Goal: Task Accomplishment & Management: Use online tool/utility

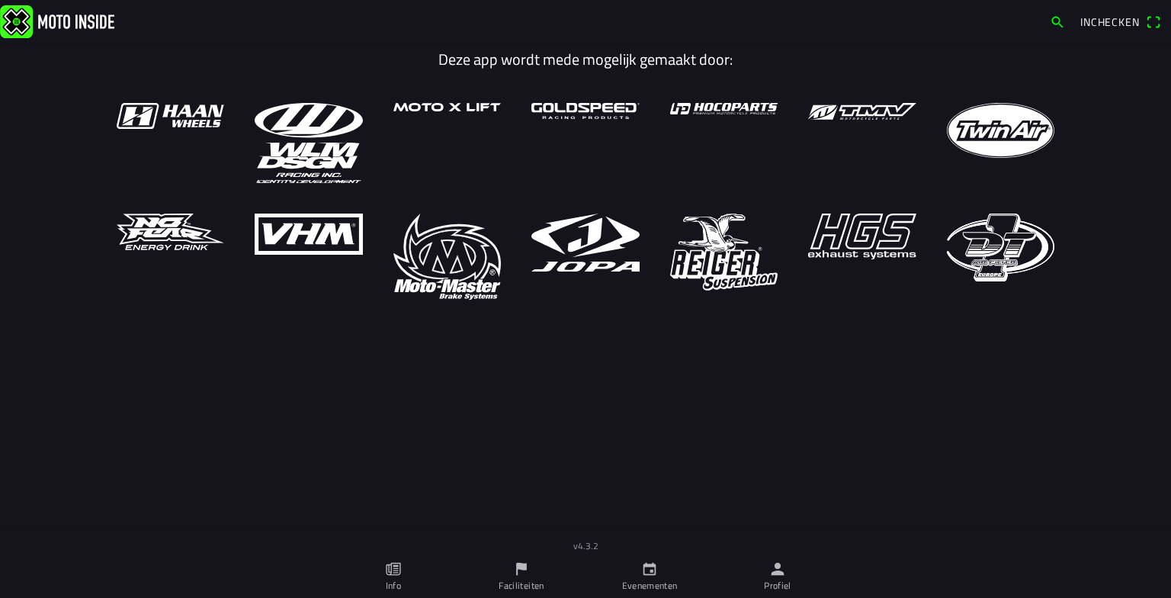
click at [789, 575] on link "Profiel" at bounding box center [778, 576] width 128 height 43
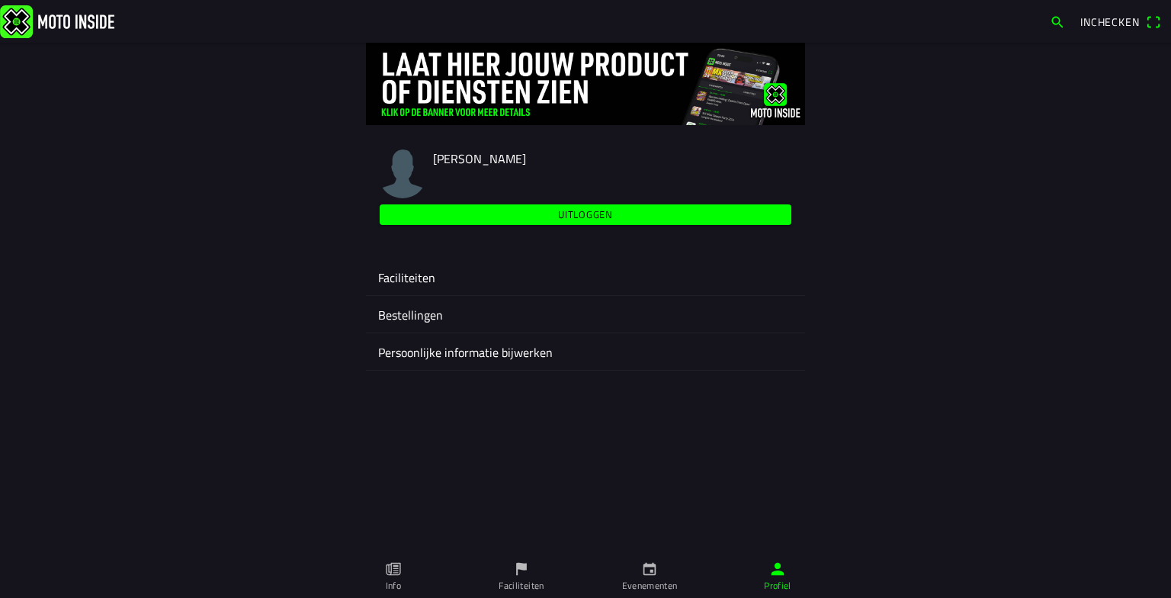
click at [422, 284] on ion-label "Faciliteiten" at bounding box center [585, 277] width 415 height 18
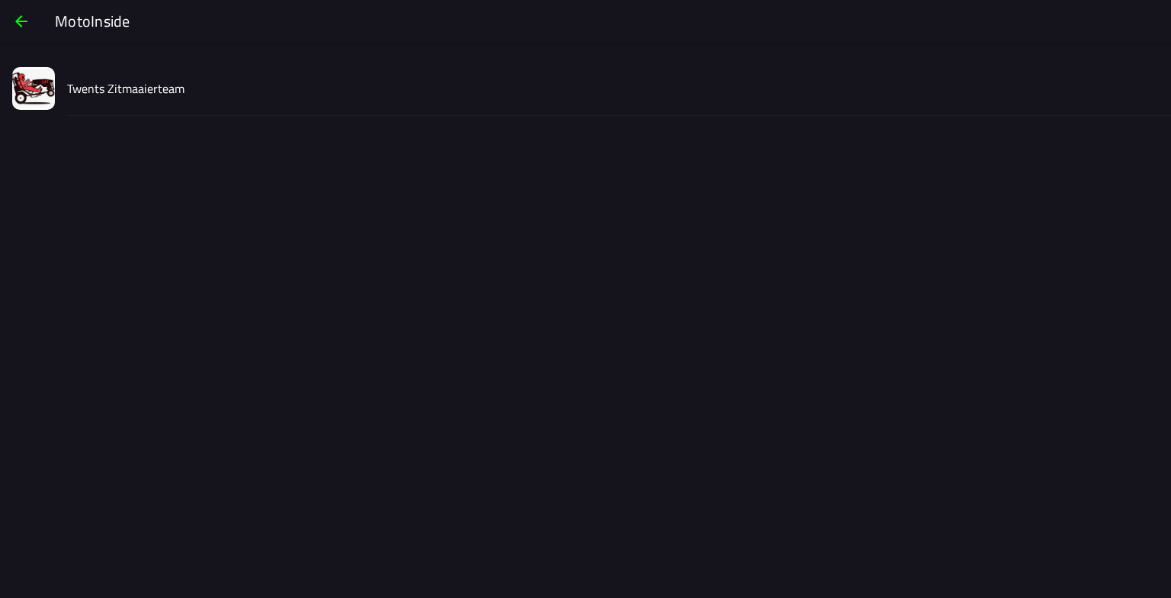
click at [0, 0] on slot "Twents Zitmaaierteam" at bounding box center [0, 0] width 0 height 0
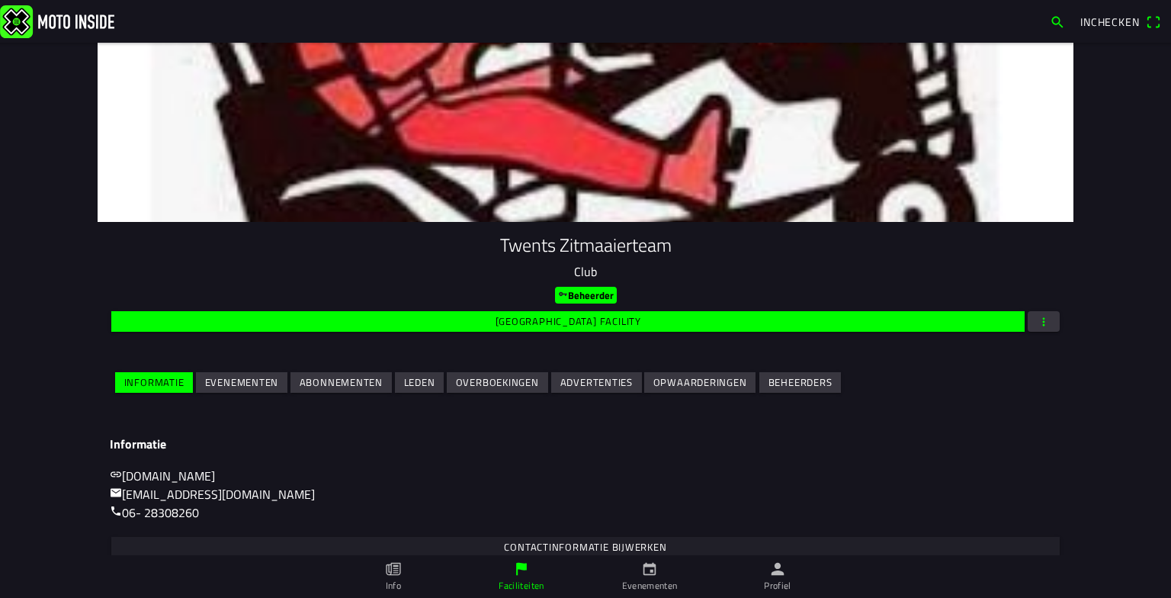
click at [0, 0] on slot "Evenementen" at bounding box center [0, 0] width 0 height 0
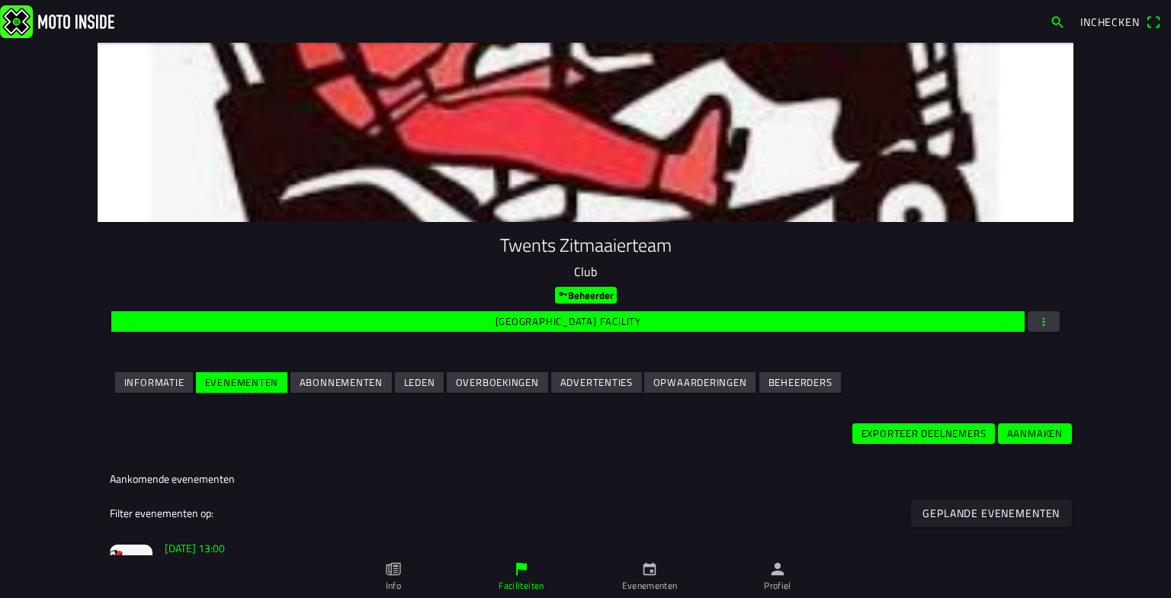
click at [1168, 561] on ion-tab-bar "Info Faciliteiten Evenementen Profiel" at bounding box center [585, 576] width 1171 height 43
click at [0, 0] on slot "[DATE] 13:00" at bounding box center [0, 0] width 0 height 0
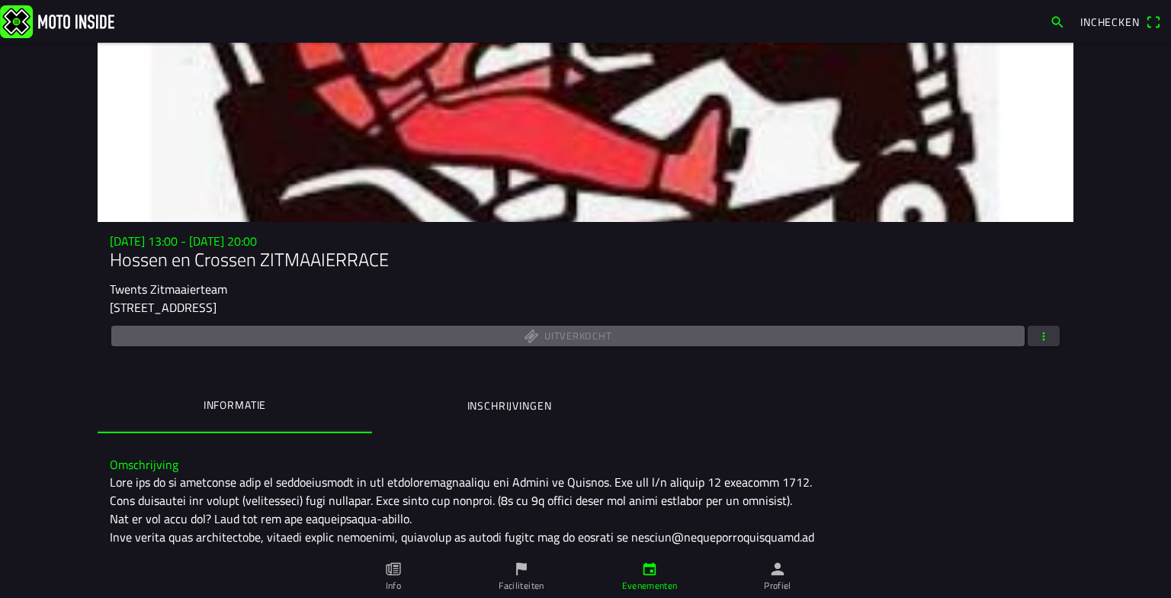
click at [1043, 332] on span "button" at bounding box center [1044, 336] width 14 height 21
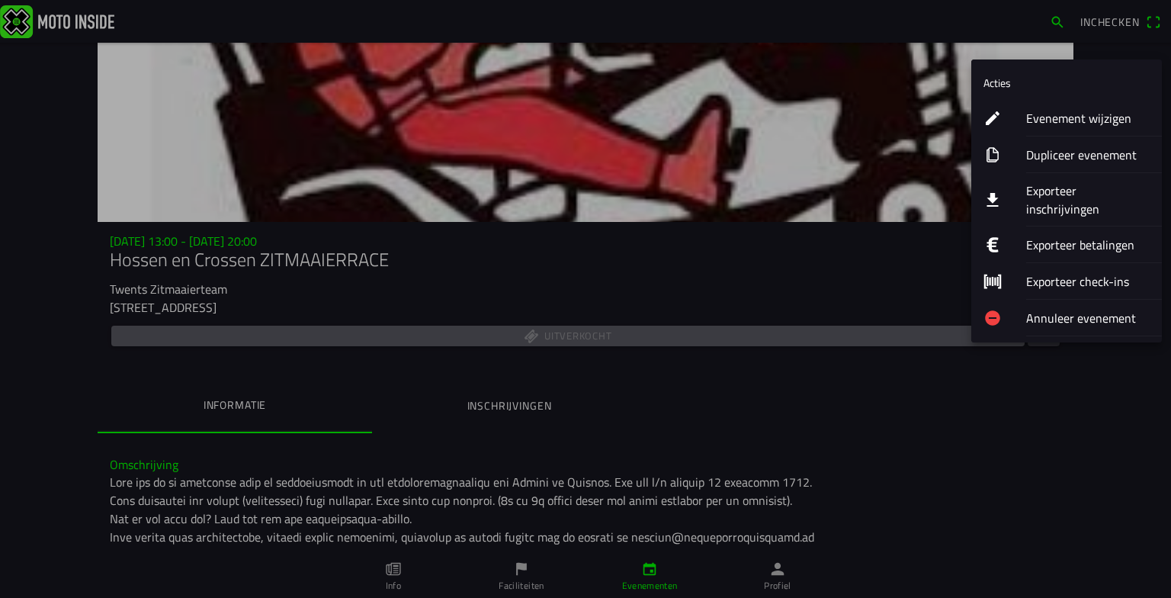
click at [1073, 194] on ion-label "Exporteer inschrijvingen" at bounding box center [1088, 199] width 124 height 37
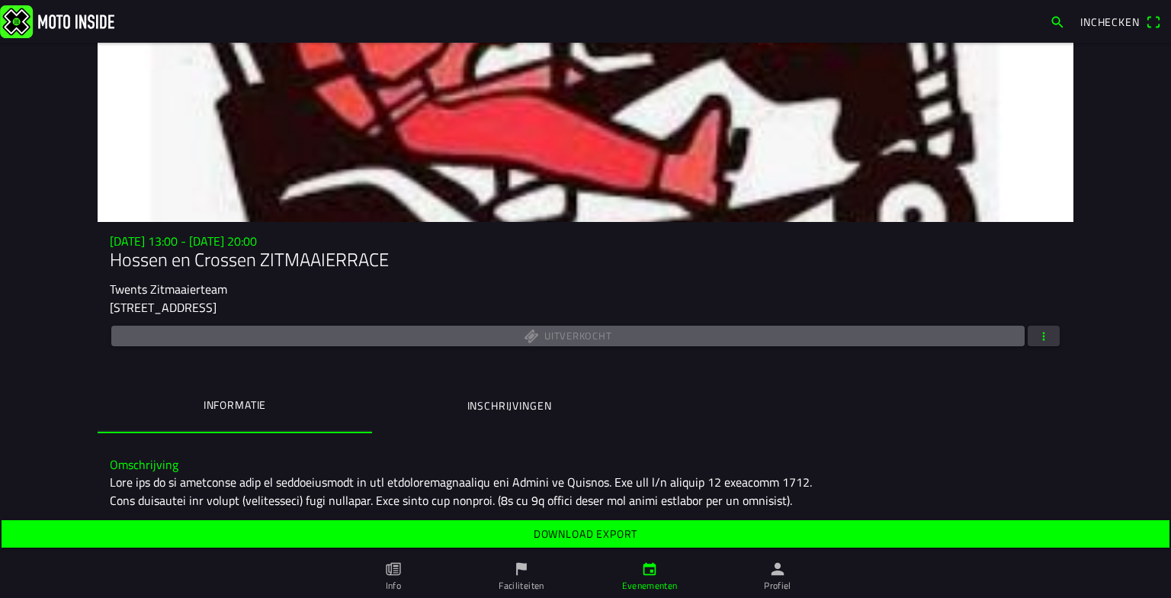
click at [0, 0] on slot "Download export" at bounding box center [0, 0] width 0 height 0
click at [515, 407] on ion-label "Inschrijvingen" at bounding box center [509, 405] width 85 height 17
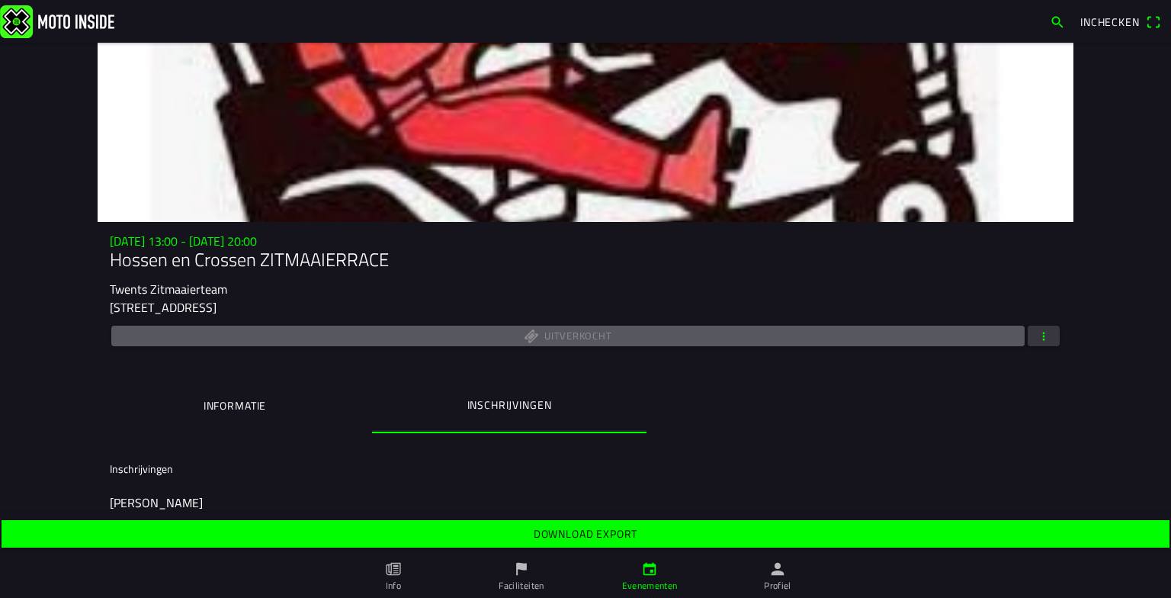
click at [239, 400] on ion-label "Informatie" at bounding box center [235, 405] width 63 height 17
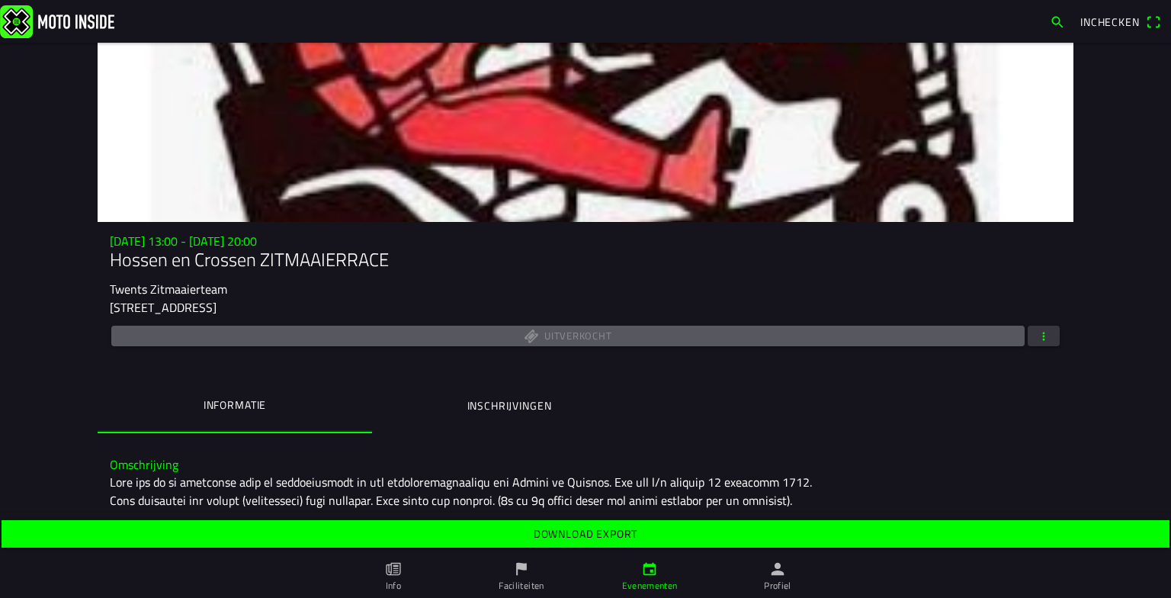
click at [779, 576] on icon "person" at bounding box center [777, 568] width 17 height 17
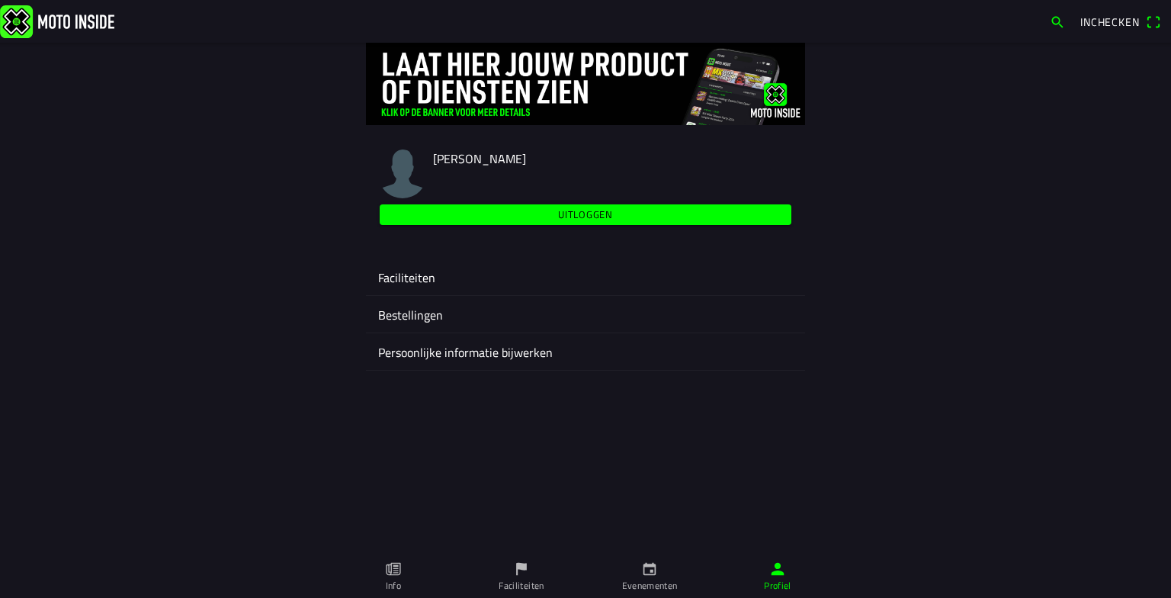
click at [421, 287] on div "Faciliteiten" at bounding box center [585, 276] width 415 height 37
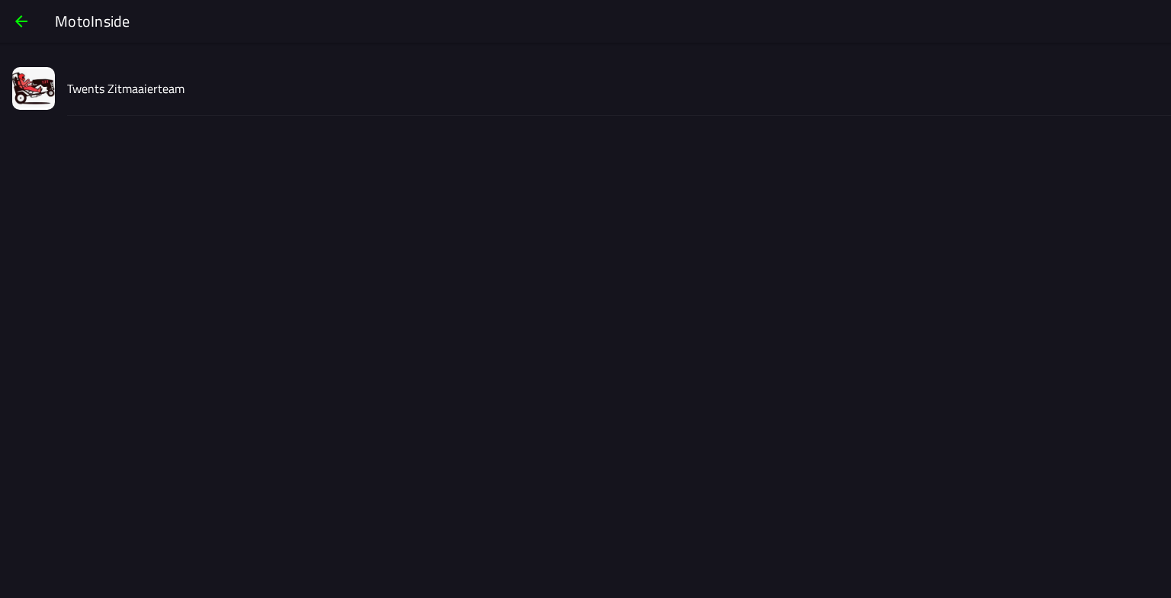
click at [0, 0] on slot "Twents Zitmaaierteam" at bounding box center [0, 0] width 0 height 0
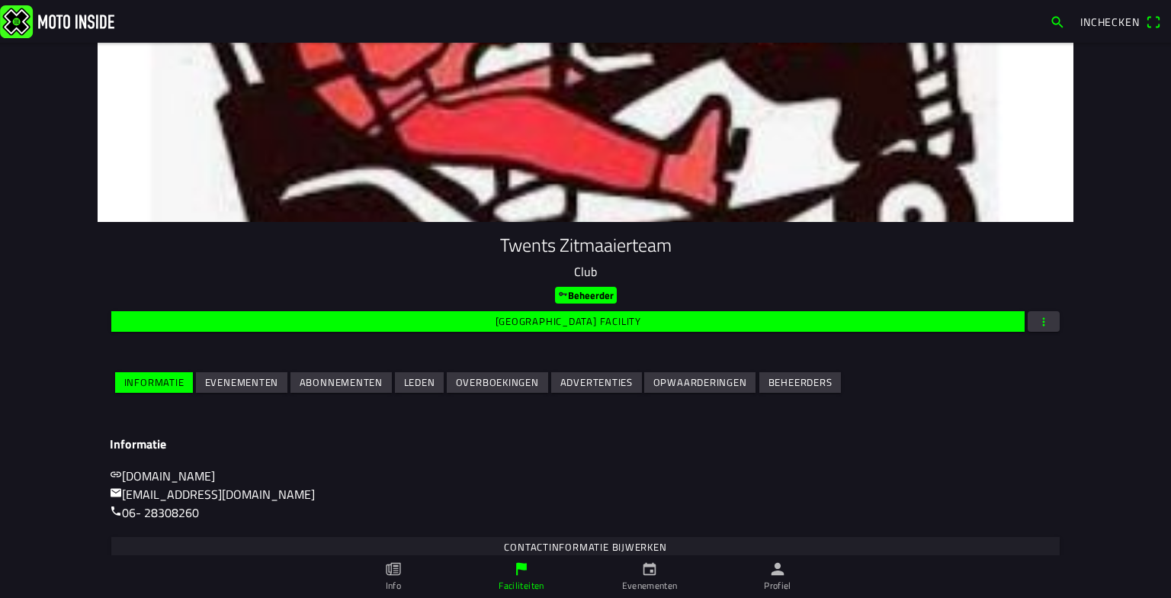
click at [0, 0] on slot "Evenementen" at bounding box center [0, 0] width 0 height 0
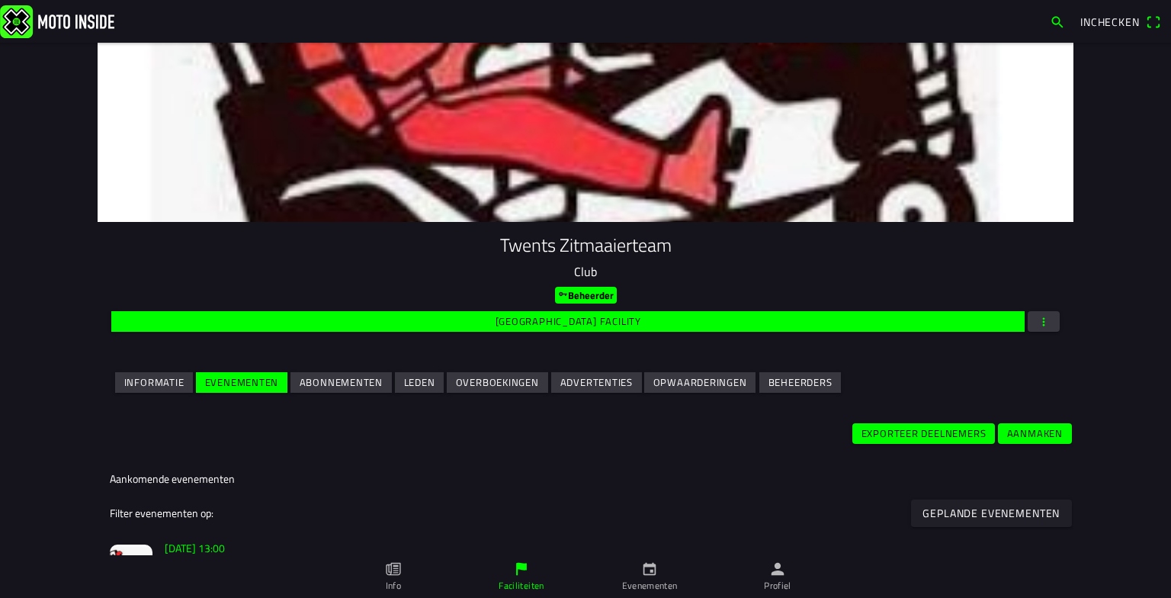
click at [1157, 436] on main "Twents Zitmaaierteam Club Beheerder Wijzig facility Informatie Evenementen Abon…" at bounding box center [585, 320] width 1171 height 555
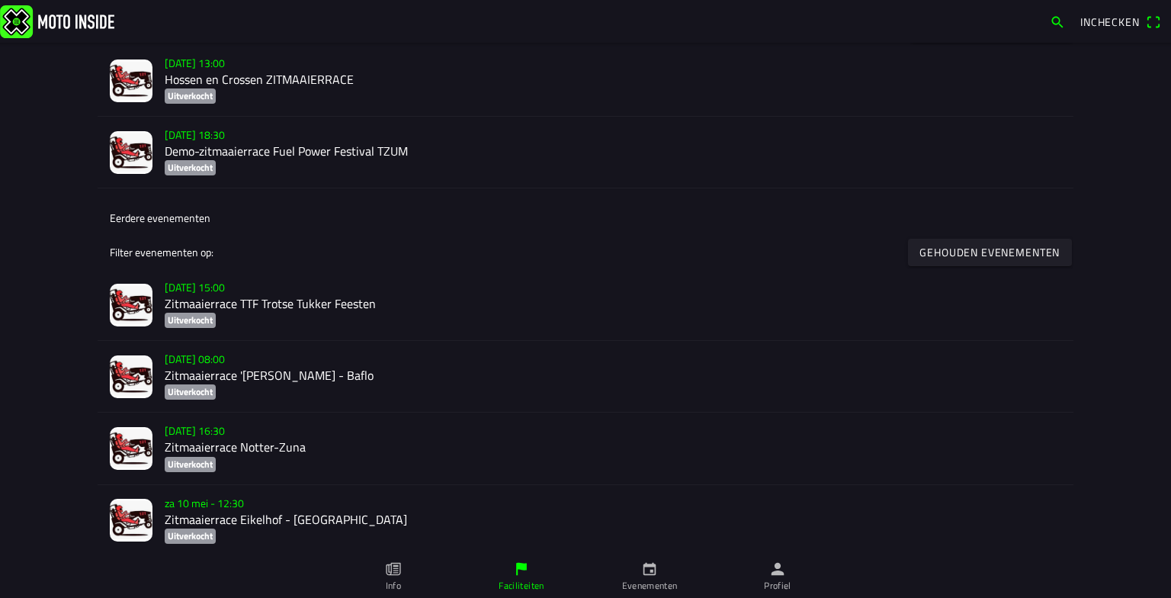
click at [256, 153] on h2 "Demo-zitmaaierrace Fuel Power Festival TZUM" at bounding box center [613, 151] width 897 height 14
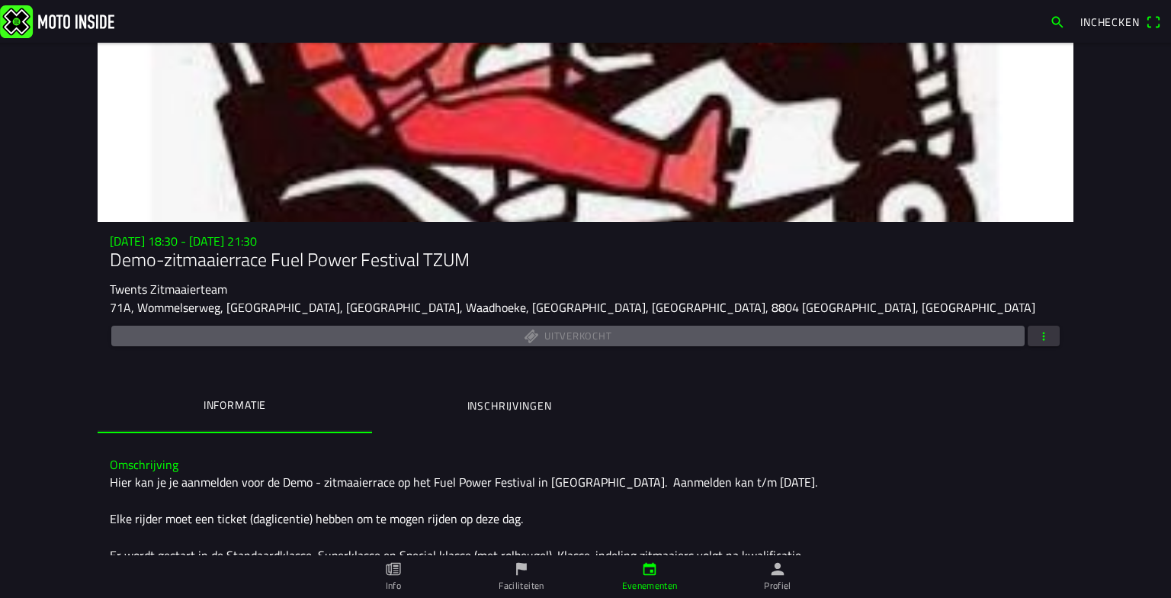
click at [1038, 339] on span "button" at bounding box center [1044, 336] width 14 height 21
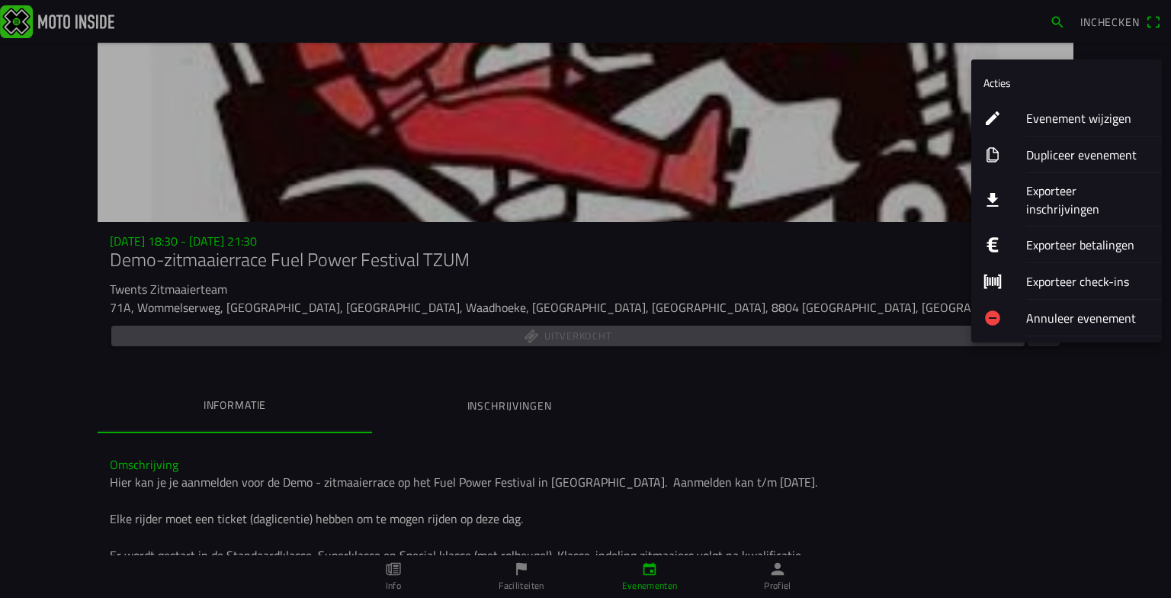
click at [1086, 189] on ion-label "Exporteer inschrijvingen" at bounding box center [1088, 199] width 124 height 37
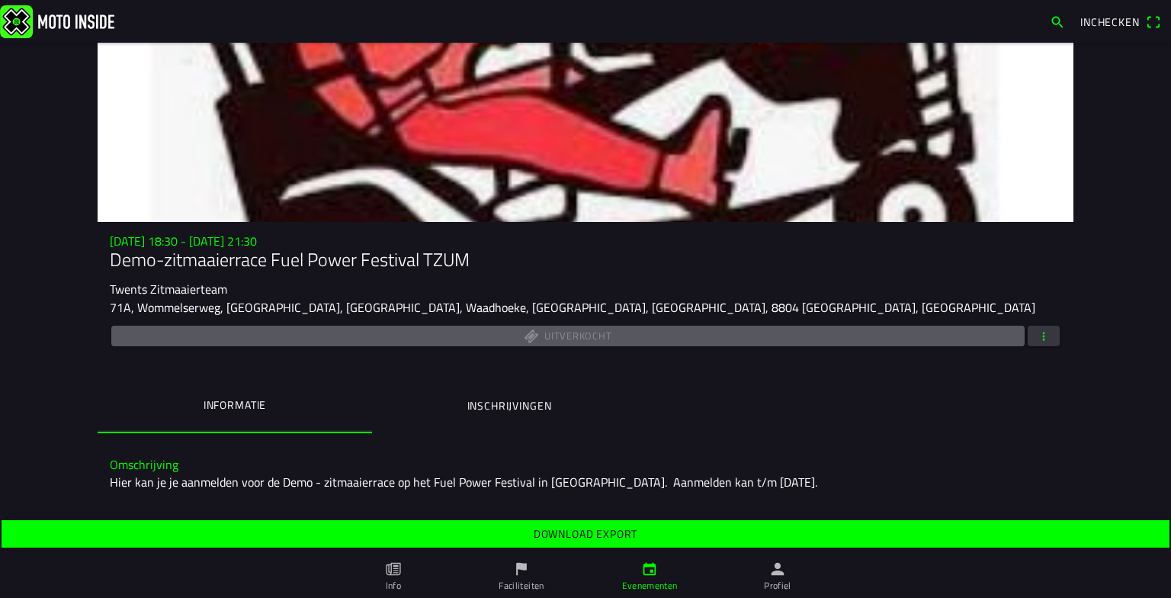
click at [0, 0] on slot "Download export" at bounding box center [0, 0] width 0 height 0
